Goal: Task Accomplishment & Management: Manage account settings

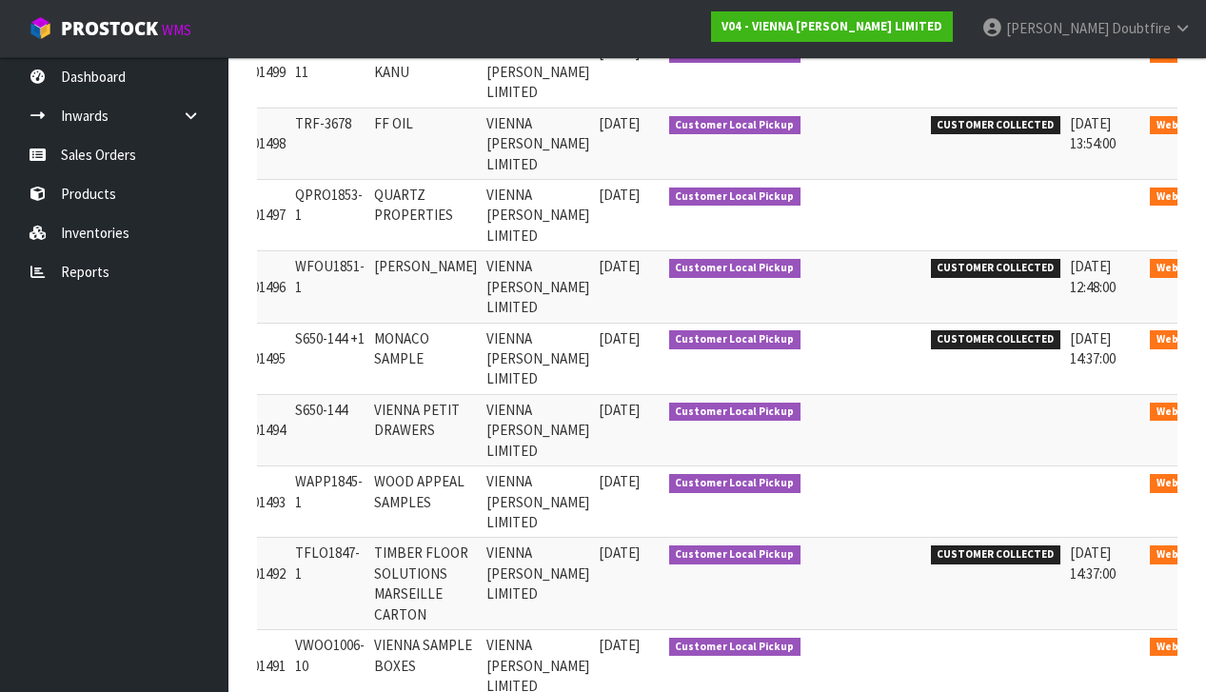
scroll to position [0, 182]
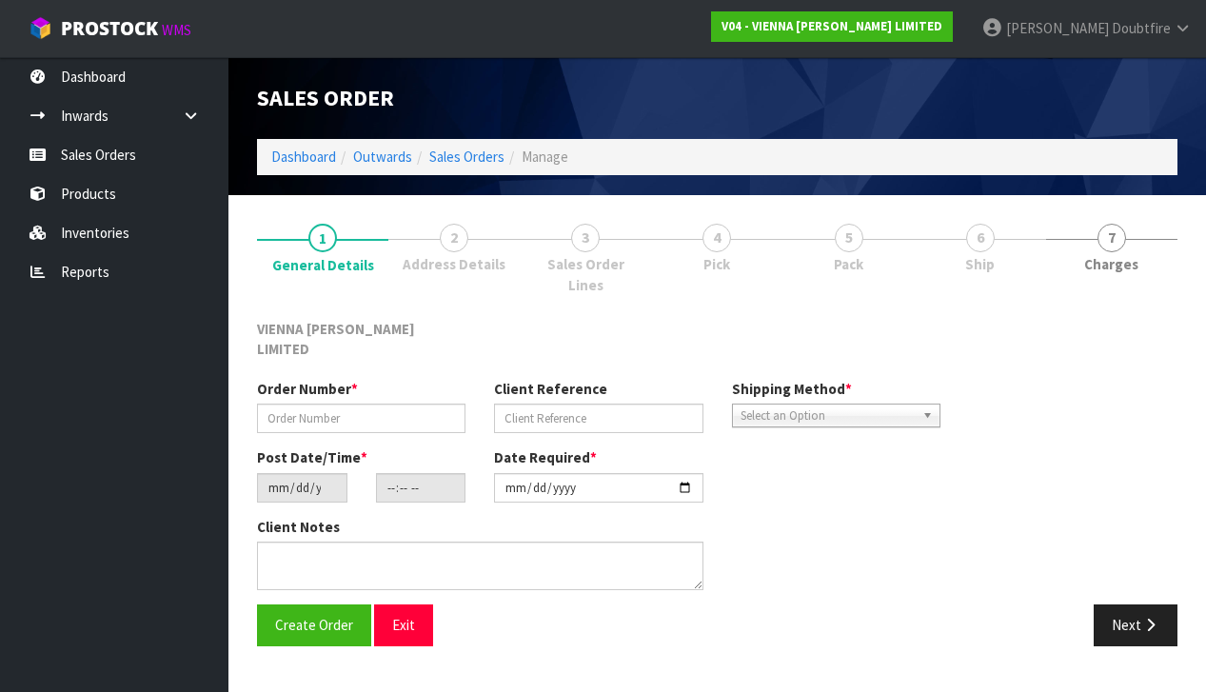
type input "S650-144"
type input "VIENNA PETIT DRAWERS"
type input "[DATE]"
type input "12:19:00.000"
type input "[DATE]"
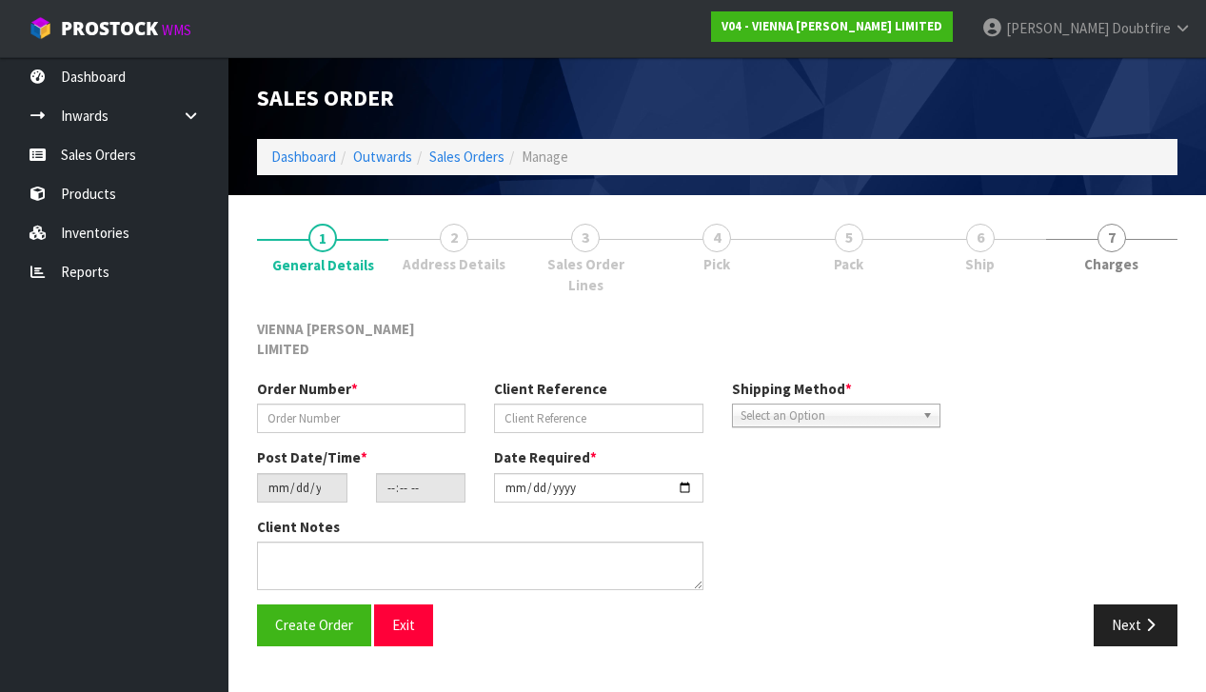
type textarea "PETIT DRAWERS SHOWROOM"
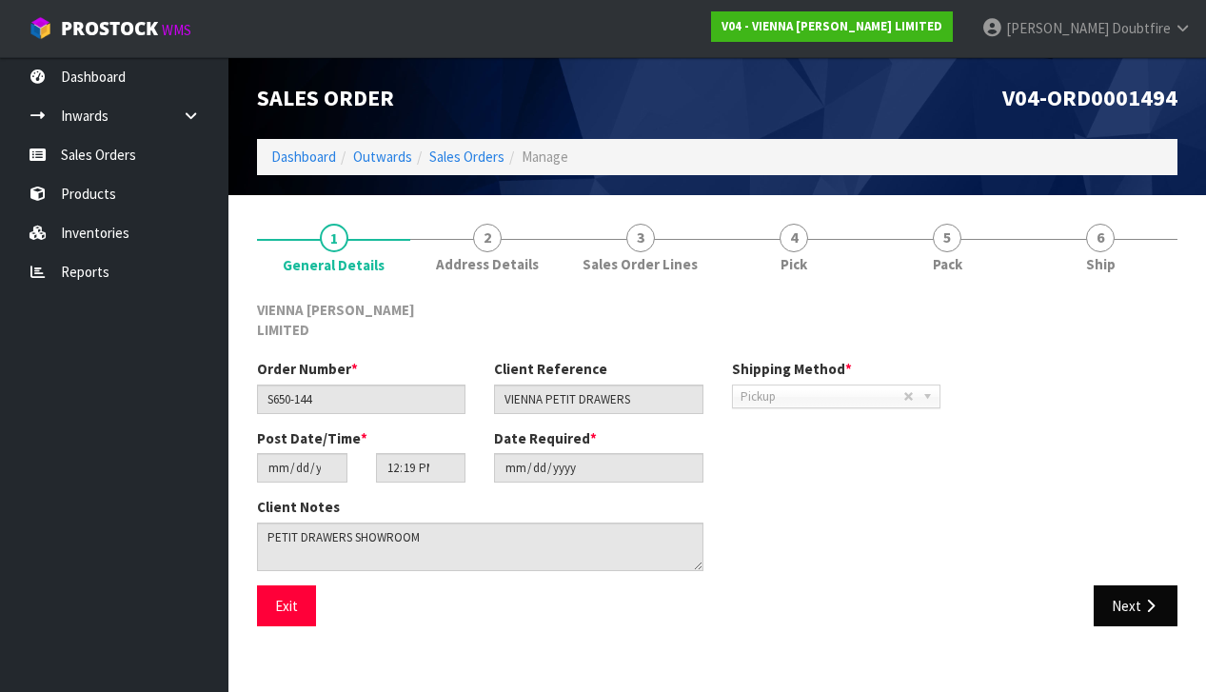
click at [1145, 590] on button "Next" at bounding box center [1136, 605] width 84 height 41
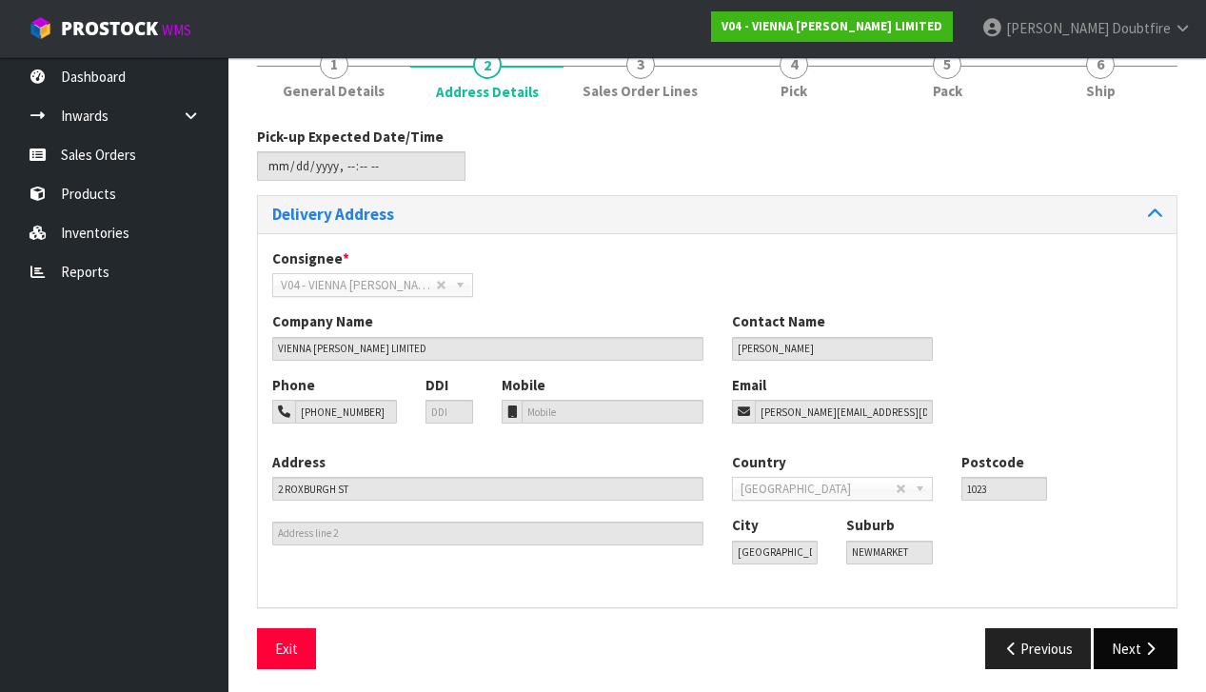
click at [1139, 651] on button "Next" at bounding box center [1136, 648] width 84 height 41
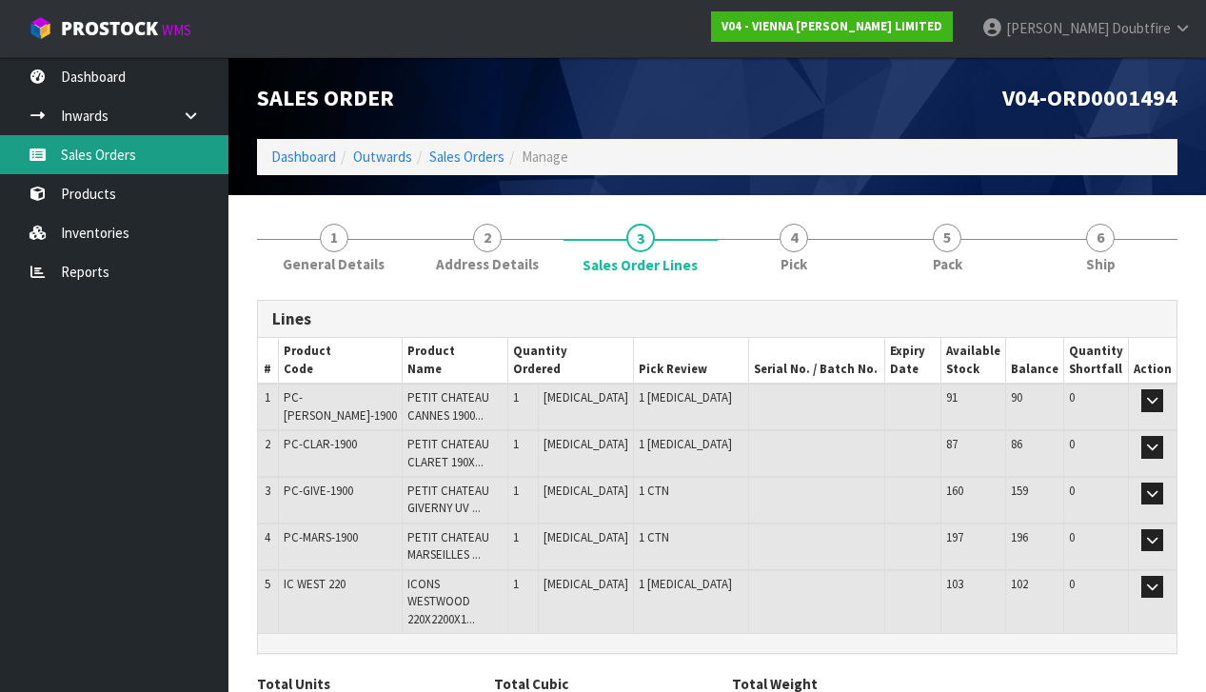
click at [109, 162] on link "Sales Orders" at bounding box center [114, 154] width 228 height 39
click at [91, 153] on link "Sales Orders" at bounding box center [114, 154] width 228 height 39
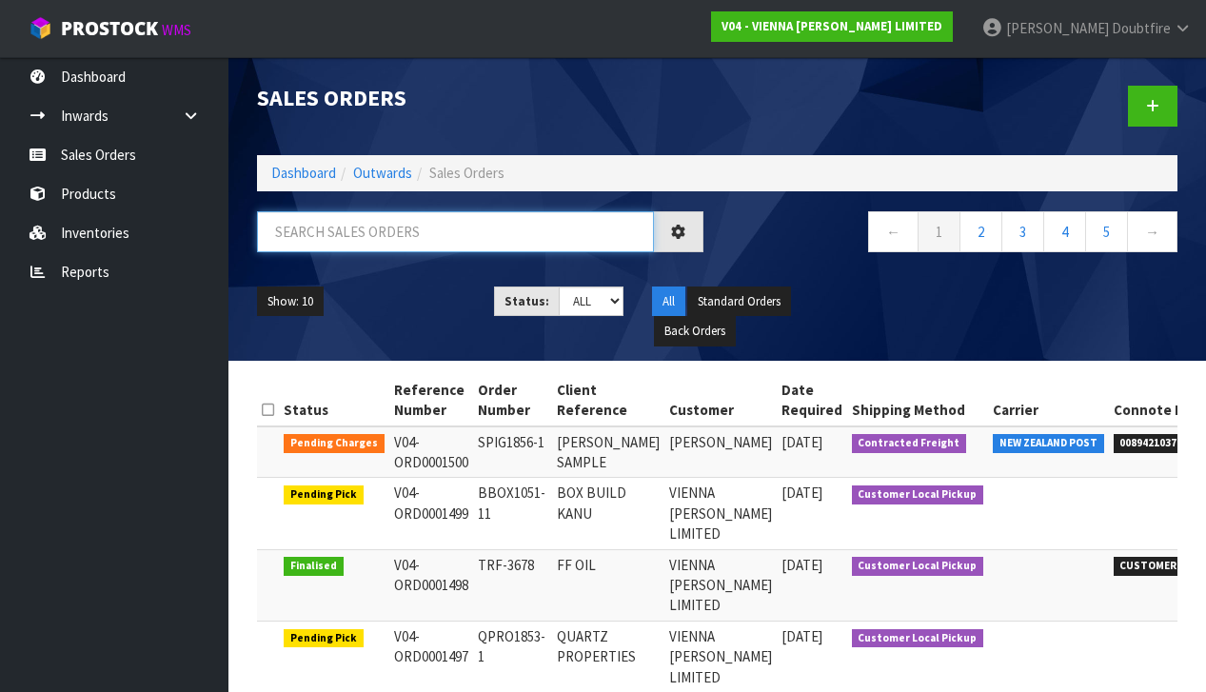
click at [305, 237] on input "text" at bounding box center [455, 231] width 397 height 41
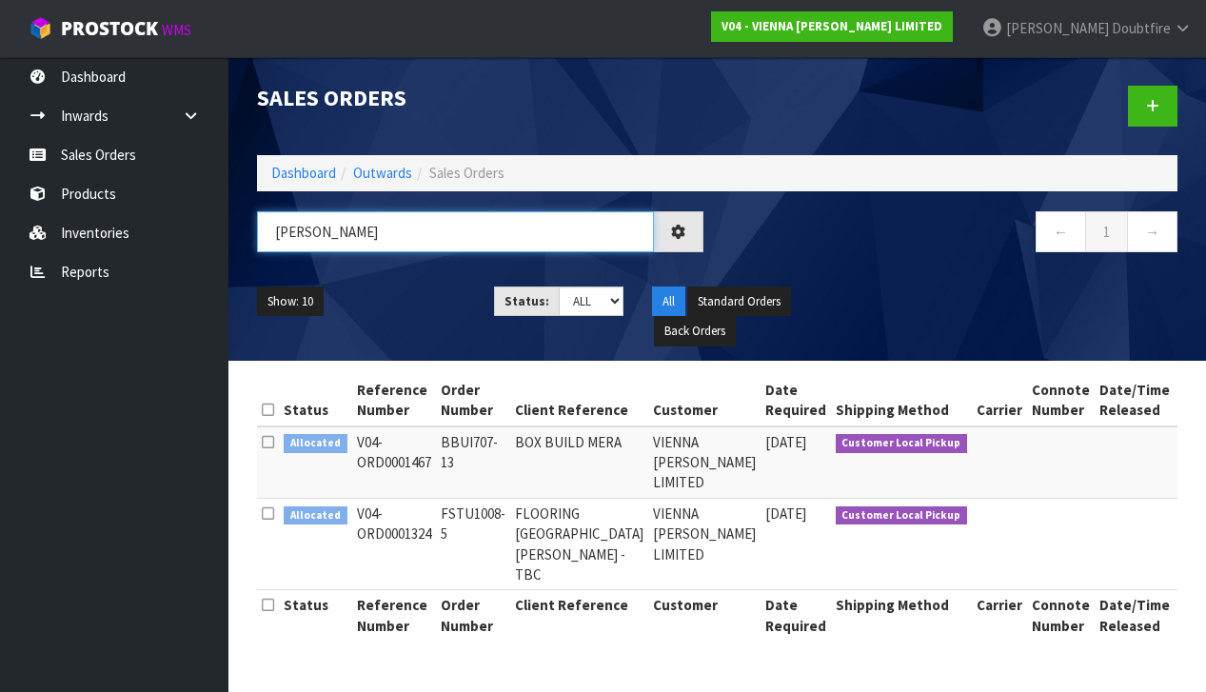
type input "MATT"
